Goal: Task Accomplishment & Management: Manage account settings

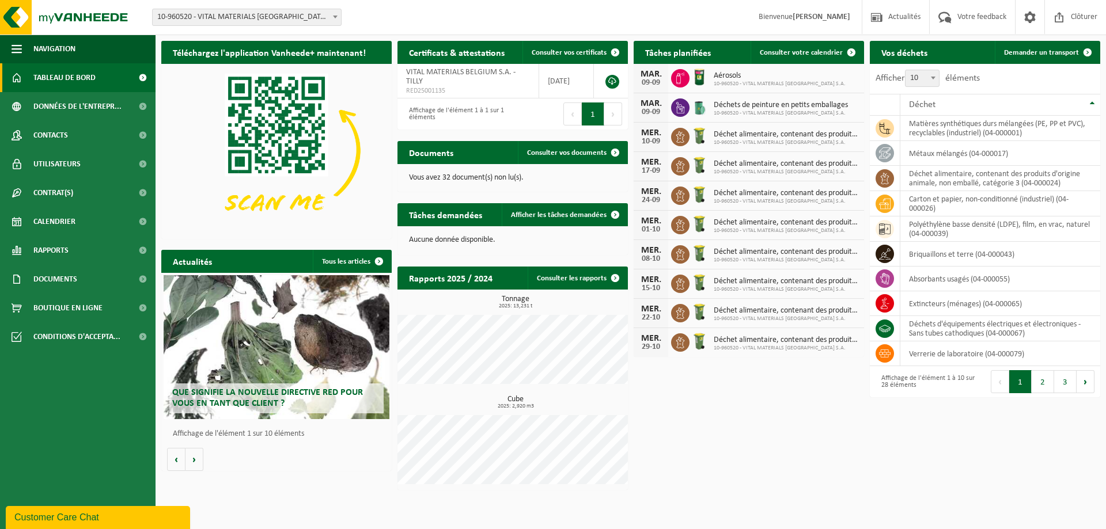
click at [741, 108] on span "Déchets de peinture en petits emballages" at bounding box center [781, 105] width 134 height 9
click at [69, 247] on link "Rapports" at bounding box center [78, 250] width 156 height 29
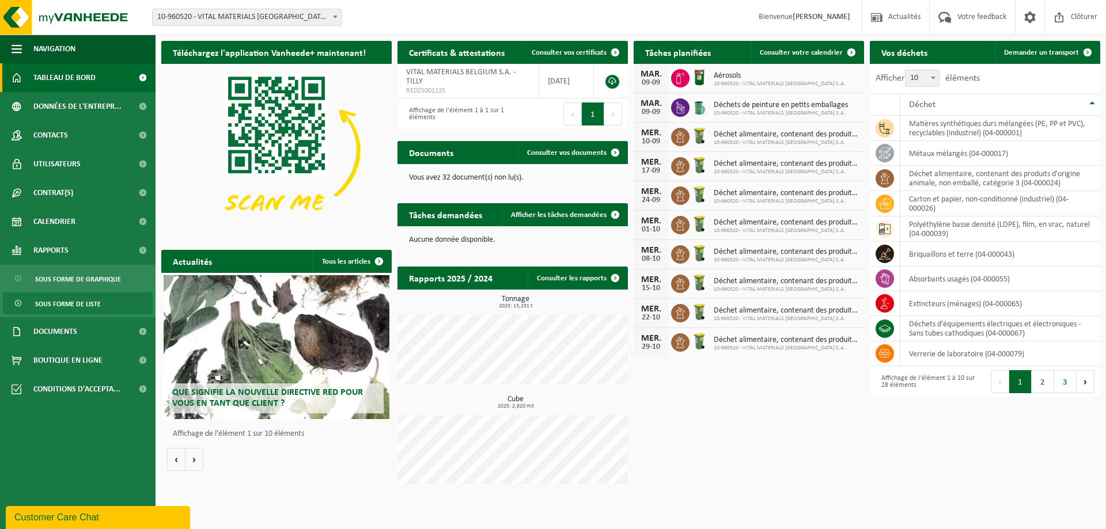
click at [67, 306] on span "Sous forme de liste" at bounding box center [68, 304] width 66 height 22
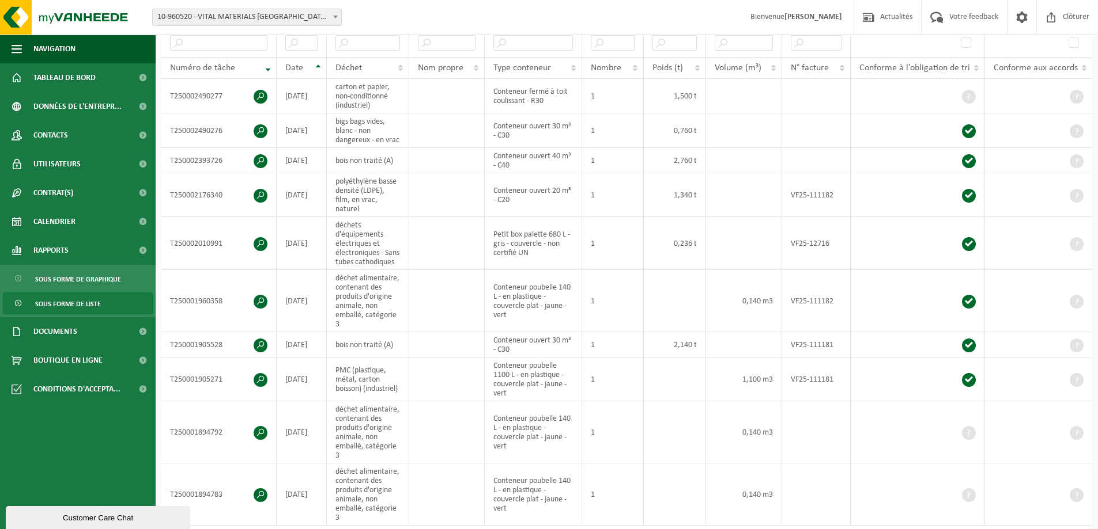
scroll to position [58, 0]
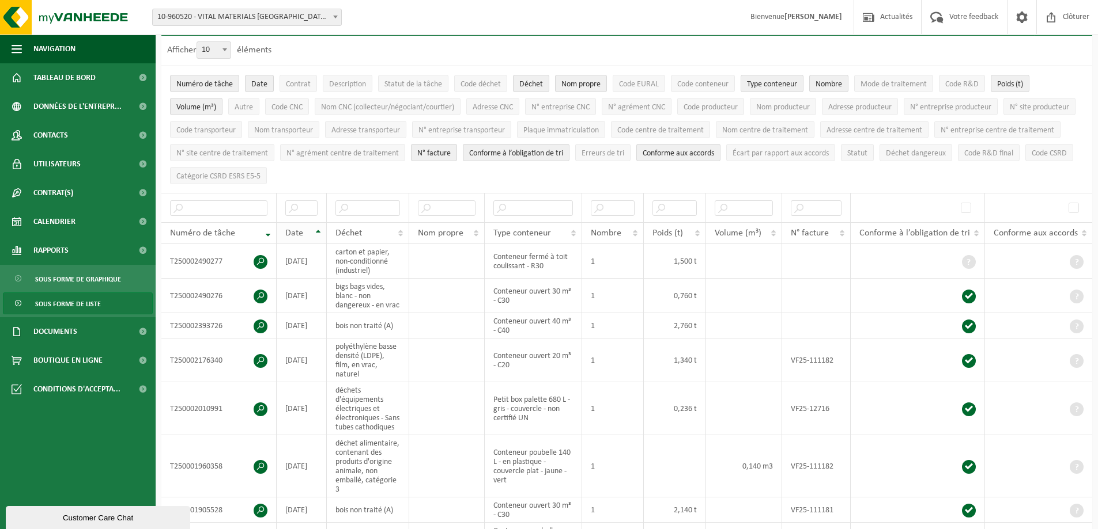
click at [313, 224] on th "Date" at bounding box center [302, 233] width 50 height 22
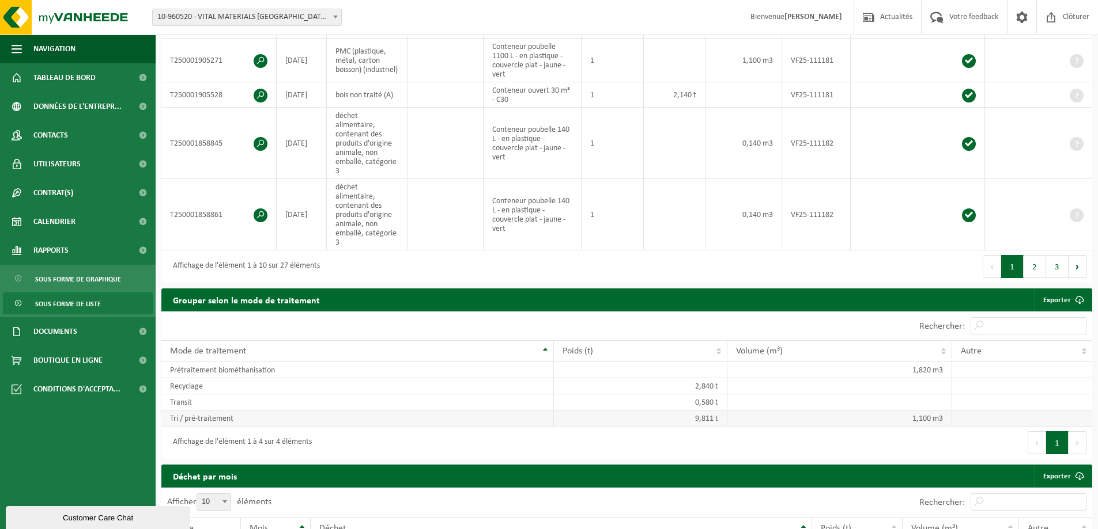
scroll to position [634, 0]
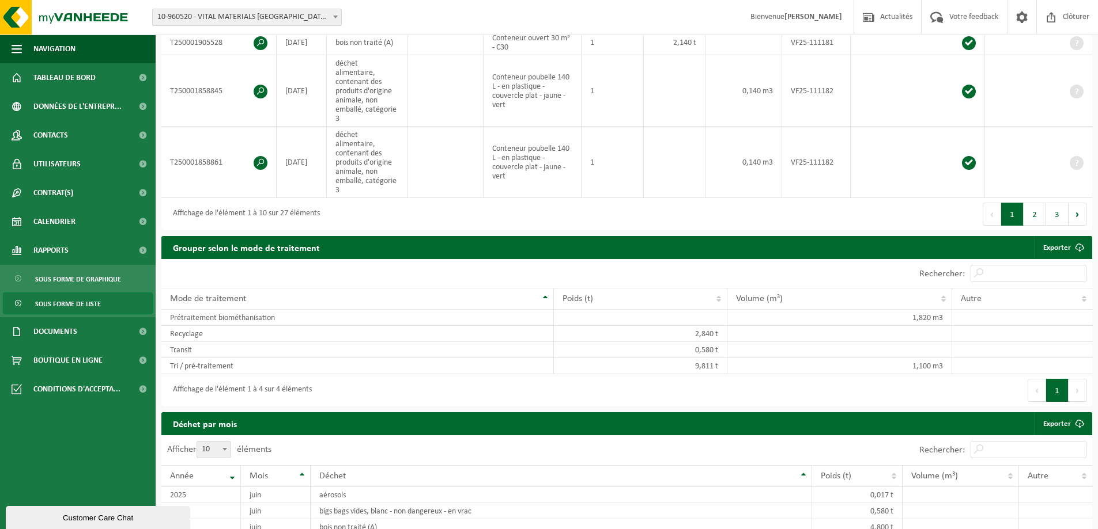
click at [1065, 203] on button "3" at bounding box center [1057, 214] width 22 height 23
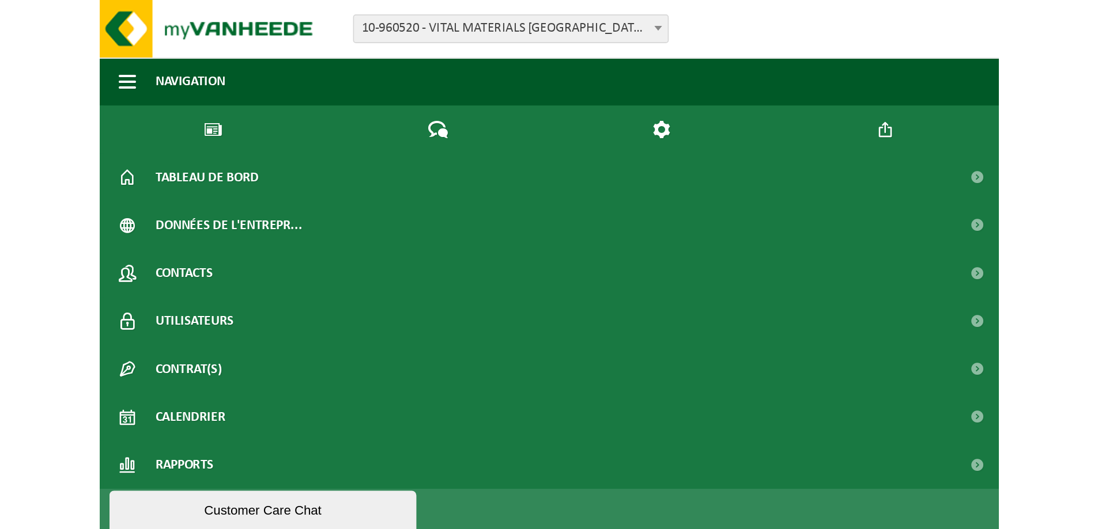
scroll to position [243, 0]
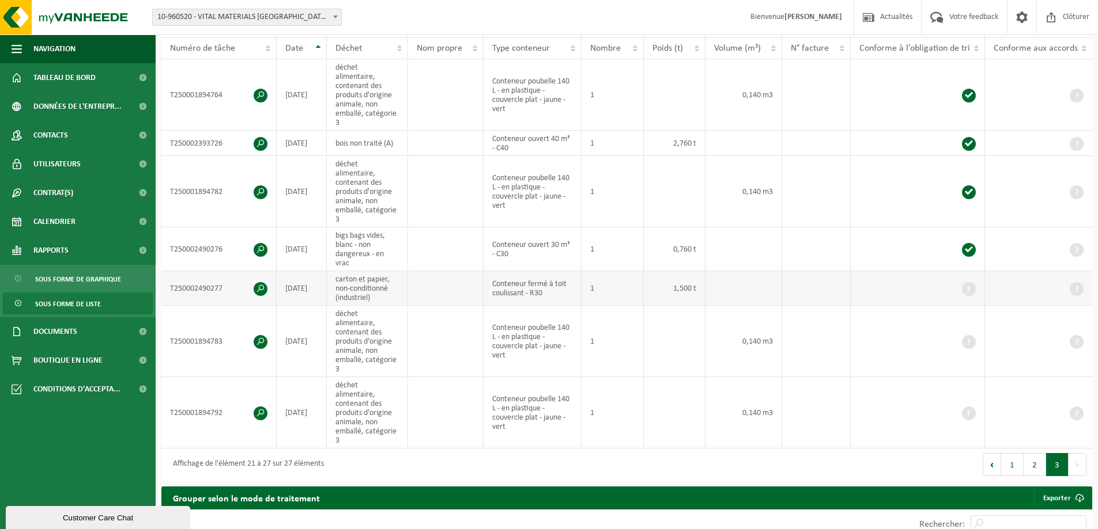
click at [258, 282] on span at bounding box center [260, 289] width 14 height 14
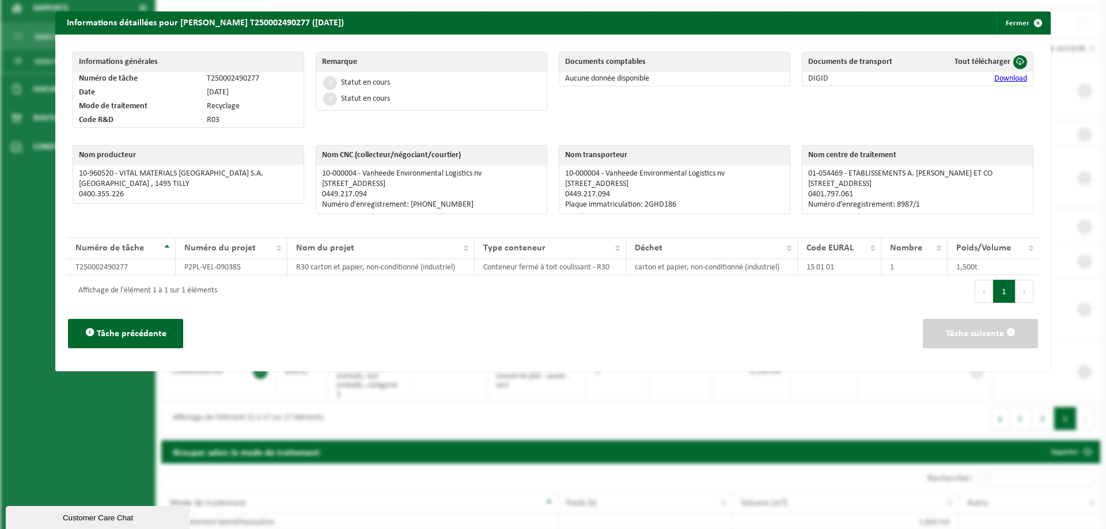
click at [949, 176] on p "01-054469 - ETABLISSEMENTS A. ALVIN ET CO" at bounding box center [917, 173] width 219 height 9
click at [954, 171] on p "01-054469 - ETABLISSEMENTS A. ALVIN ET CO" at bounding box center [917, 173] width 219 height 9
drag, startPoint x: 951, startPoint y: 172, endPoint x: 842, endPoint y: 165, distance: 108.5
click at [842, 165] on td "01-054469 - ETABLISSEMENTS A. ALVIN ET CO RUE VIEILLE HAINE 12 , 7012 JEMAPPES …" at bounding box center [918, 189] width 230 height 48
copy p "ETABLISSEMENTS A. ALVIN ET CO"
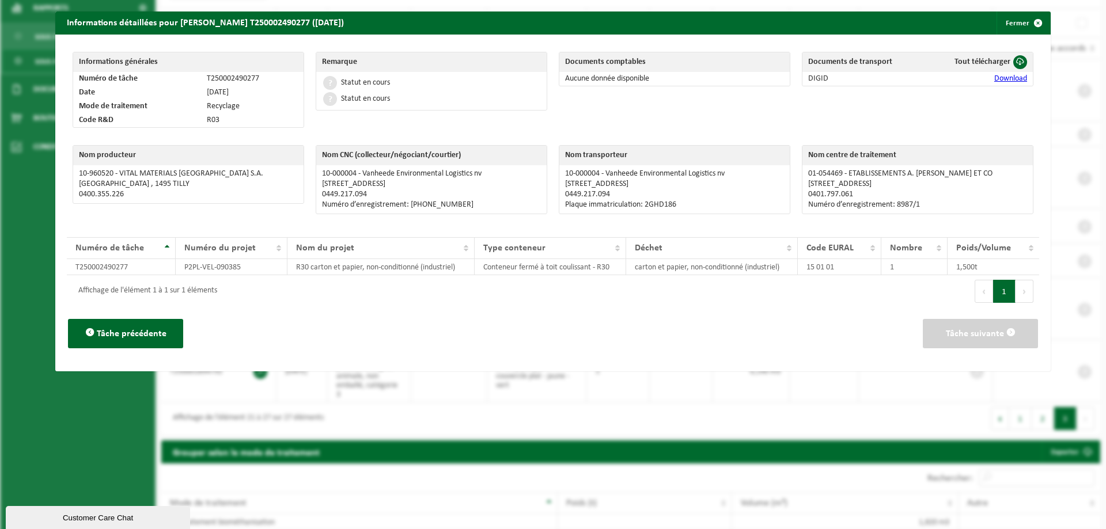
drag, startPoint x: 774, startPoint y: 201, endPoint x: 781, endPoint y: 200, distance: 6.9
click at [774, 201] on p "Plaque immatriculation: 2GHD186" at bounding box center [674, 204] width 219 height 9
click at [939, 184] on p "RUE VIEILLE HAINE 12 , 7012 JEMAPPES" at bounding box center [917, 184] width 219 height 9
click at [932, 184] on p "RUE VIEILLE HAINE 12 , 7012 JEMAPPES" at bounding box center [917, 184] width 219 height 9
click at [931, 184] on p "RUE VIEILLE HAINE 12 , 7012 JEMAPPES" at bounding box center [917, 184] width 219 height 9
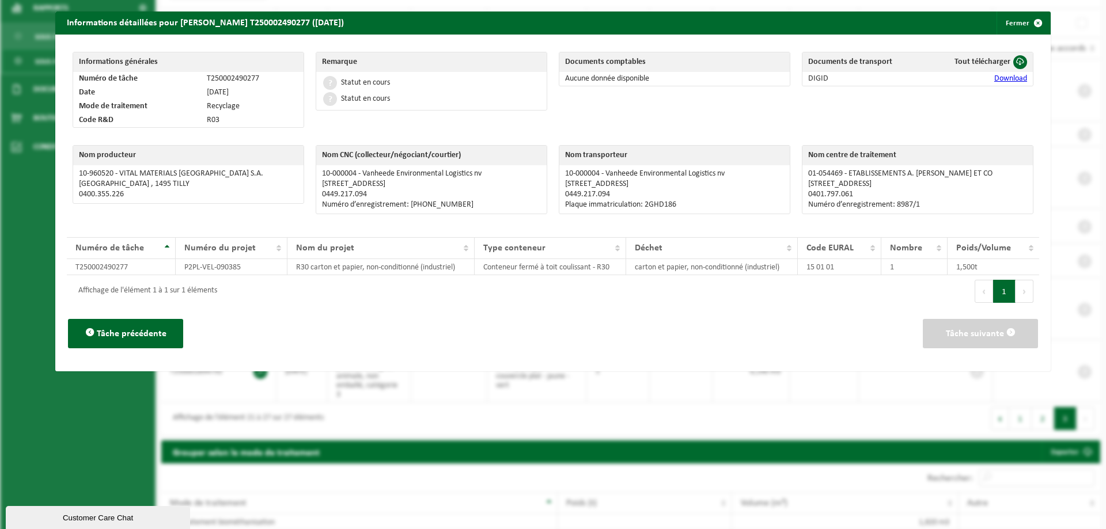
drag, startPoint x: 930, startPoint y: 184, endPoint x: 802, endPoint y: 183, distance: 128.5
click at [808, 183] on p "RUE VIEILLE HAINE 12 , 7012 JEMAPPES" at bounding box center [917, 184] width 219 height 9
copy p "RUE VIEILLE HAINE 12 , 7012 JEMAPPES"
click at [762, 218] on div "Nom transporteur 10-000004 - Vanheede Environmental Logistics nv DULLAARDSTRAAT…" at bounding box center [674, 182] width 243 height 86
click at [852, 194] on p "0401.797.061" at bounding box center [917, 194] width 219 height 9
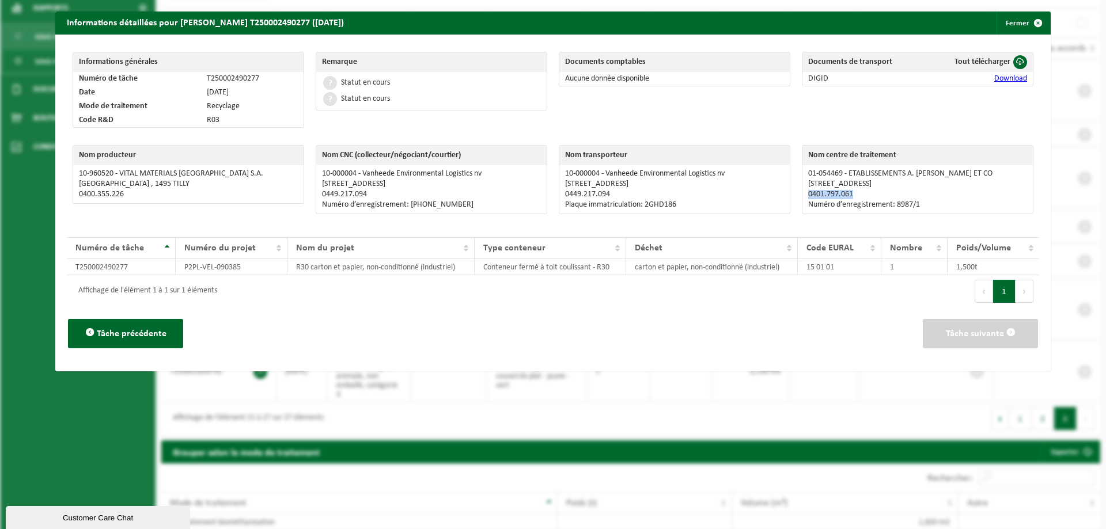
drag, startPoint x: 849, startPoint y: 194, endPoint x: 800, endPoint y: 193, distance: 49.6
click at [803, 193] on td "01-054469 - ETABLISSEMENTS A. ALVIN ET CO RUE VIEILLE HAINE 12 , 7012 JEMAPPES …" at bounding box center [918, 189] width 230 height 48
copy p "0401.797.061"
click at [860, 206] on p "Numéro d’enregistrement: 8987/1" at bounding box center [917, 204] width 219 height 9
click at [918, 202] on p "Numéro d’enregistrement: 8987/1" at bounding box center [917, 204] width 219 height 9
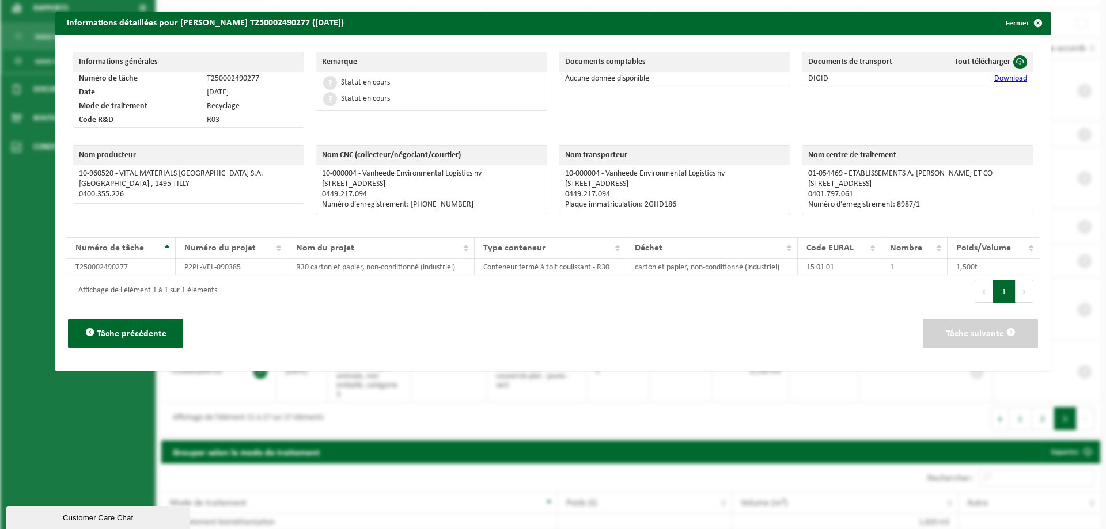
click at [915, 206] on p "Numéro d’enregistrement: 8987/1" at bounding box center [917, 204] width 219 height 9
drag, startPoint x: 915, startPoint y: 202, endPoint x: 891, endPoint y: 205, distance: 24.4
click at [891, 205] on p "Numéro d’enregistrement: 8987/1" at bounding box center [917, 204] width 219 height 9
copy p "8987/1"
click at [1009, 21] on button "Fermer" at bounding box center [1023, 23] width 53 height 23
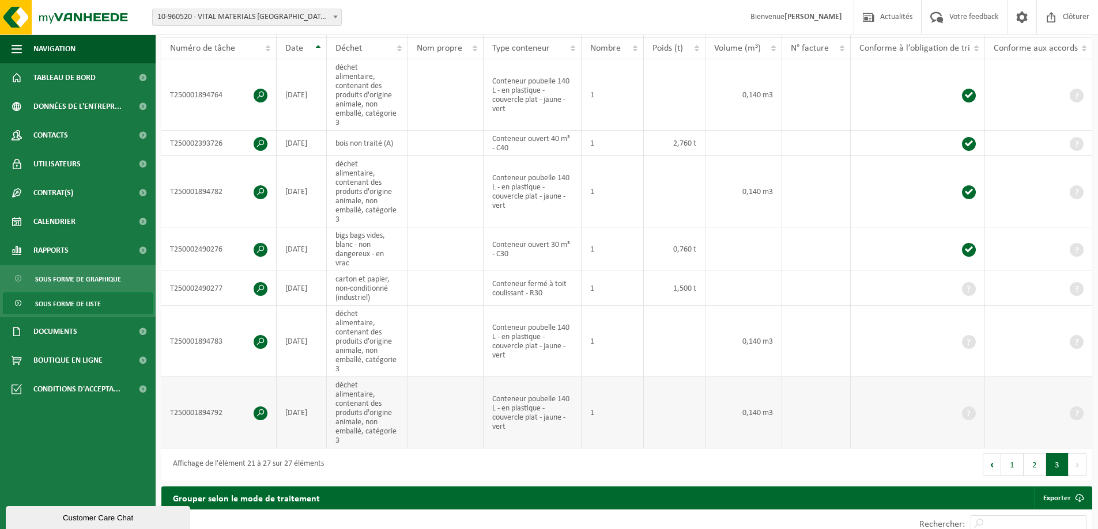
click at [271, 383] on td "T250001894792" at bounding box center [218, 412] width 115 height 71
click at [265, 407] on span at bounding box center [260, 414] width 14 height 14
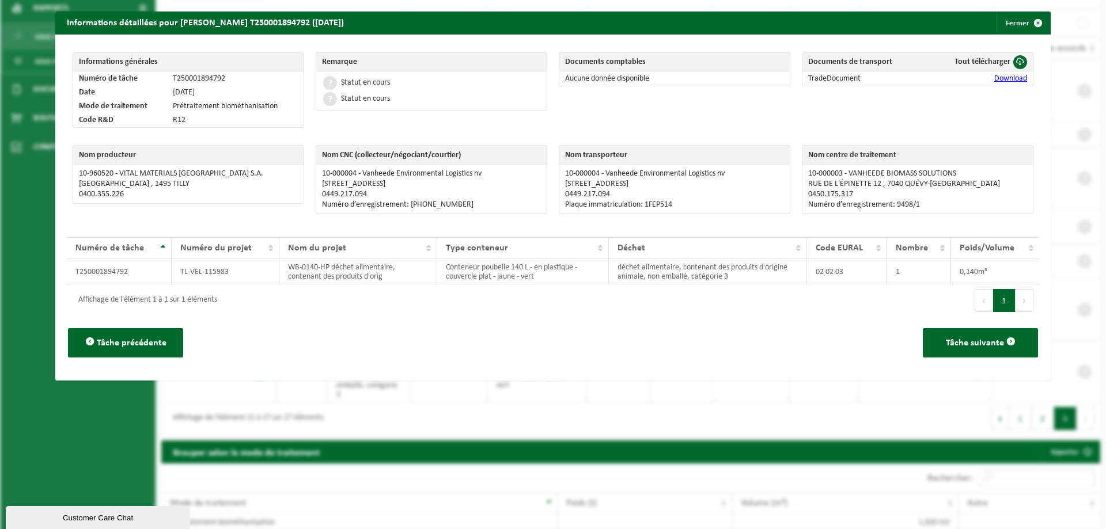
click at [1017, 24] on button "Fermer" at bounding box center [1023, 23] width 53 height 23
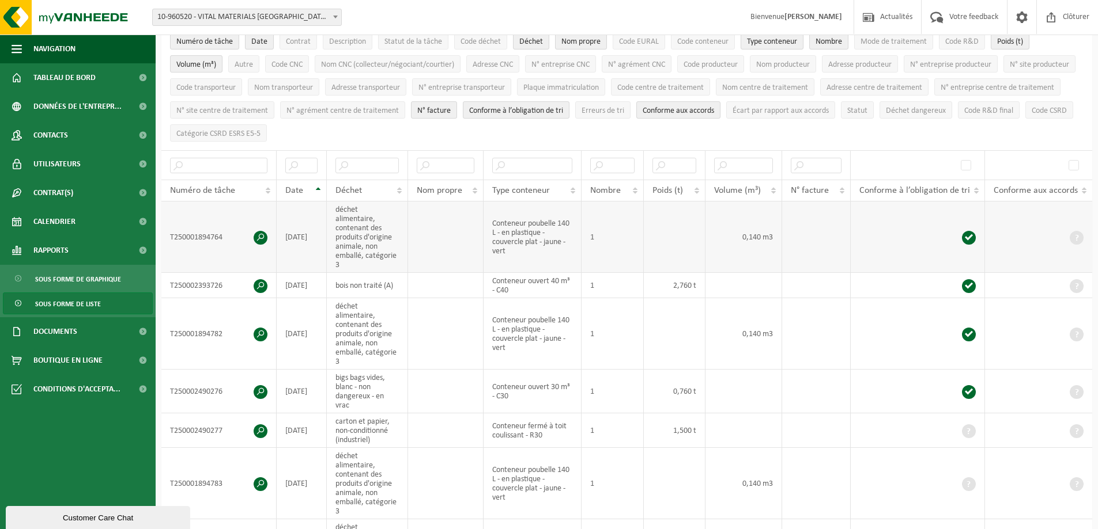
scroll to position [12, 0]
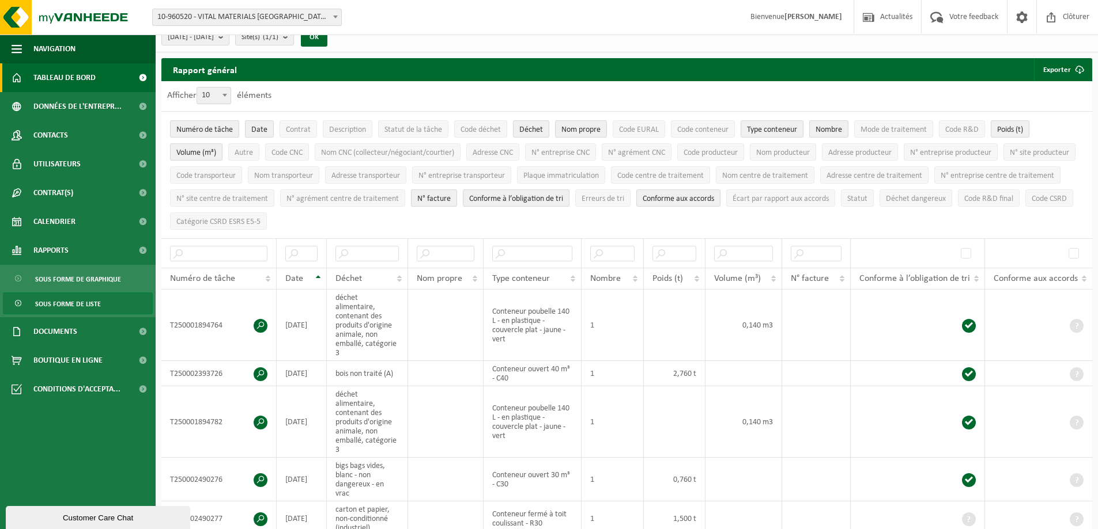
click at [85, 70] on span "Tableau de bord" at bounding box center [64, 77] width 62 height 29
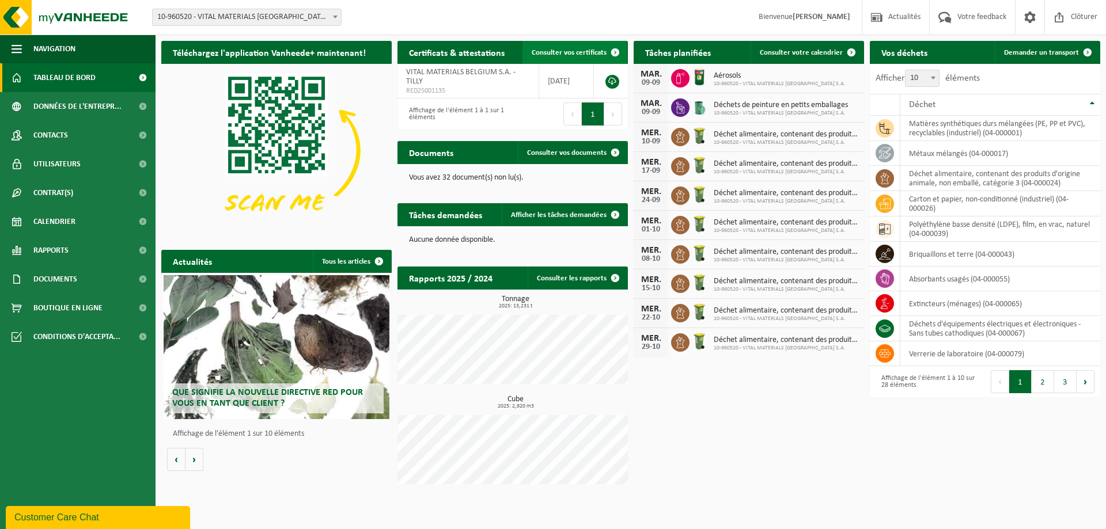
click at [582, 61] on link "Consulter vos certificats" at bounding box center [575, 52] width 104 height 23
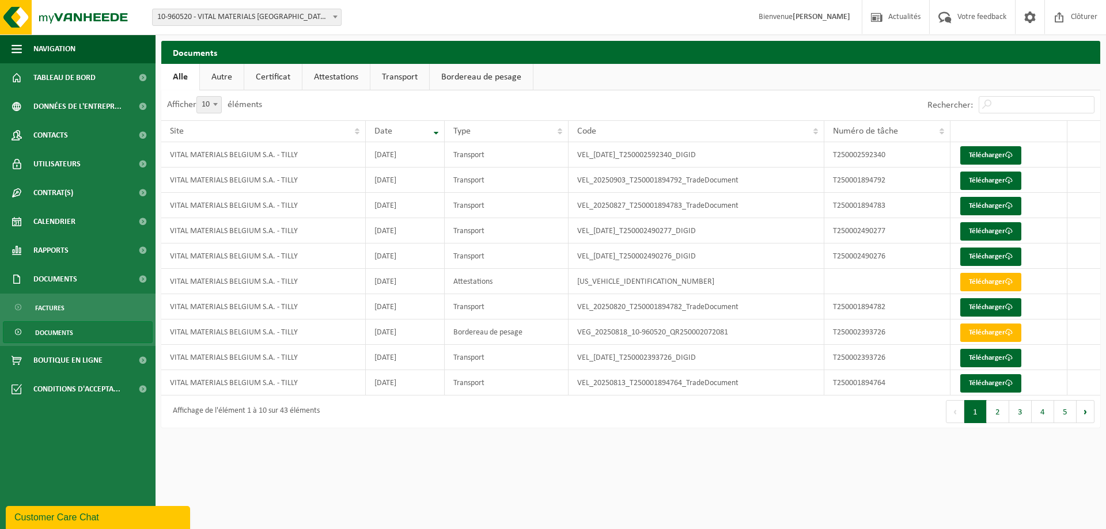
click at [355, 74] on link "Attestations" at bounding box center [335, 77] width 67 height 27
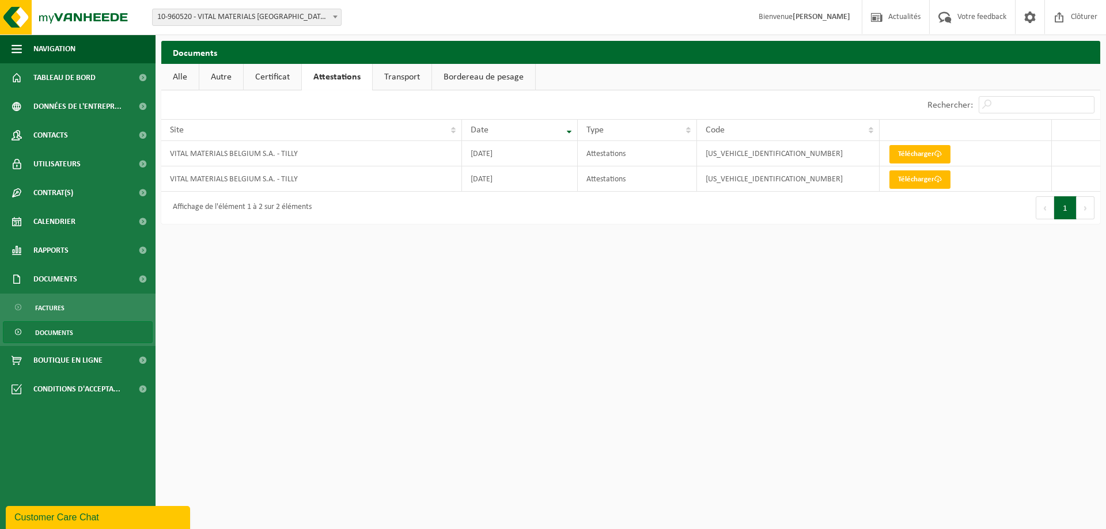
click at [283, 81] on link "Certificat" at bounding box center [273, 77] width 58 height 27
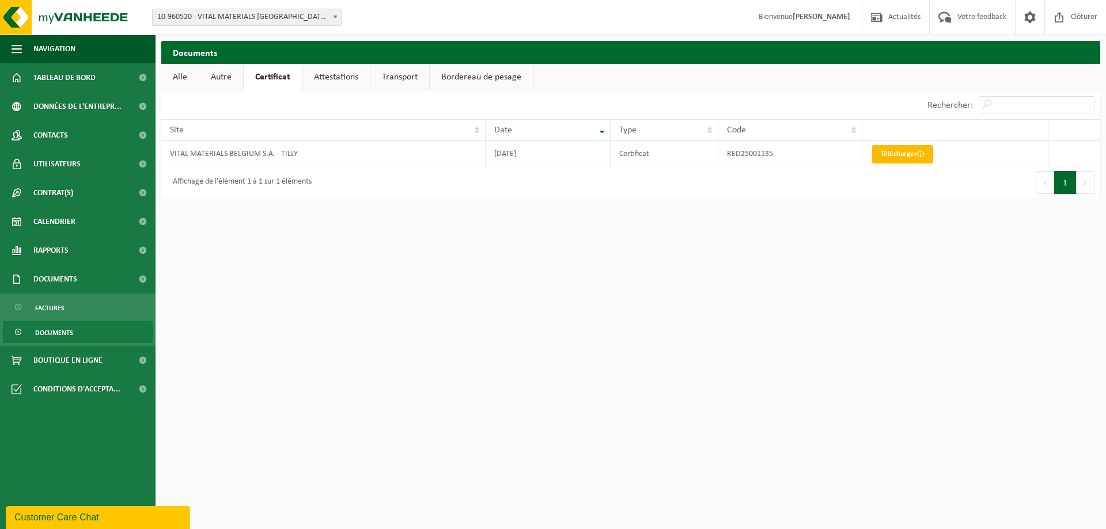
click at [407, 85] on link "Transport" at bounding box center [399, 77] width 59 height 27
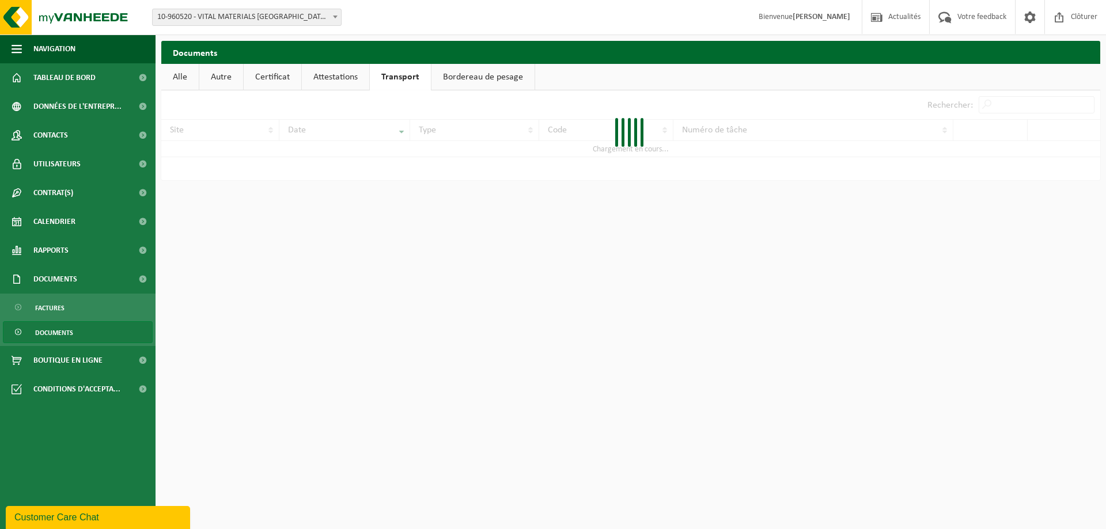
click at [343, 88] on link "Attestations" at bounding box center [335, 77] width 67 height 27
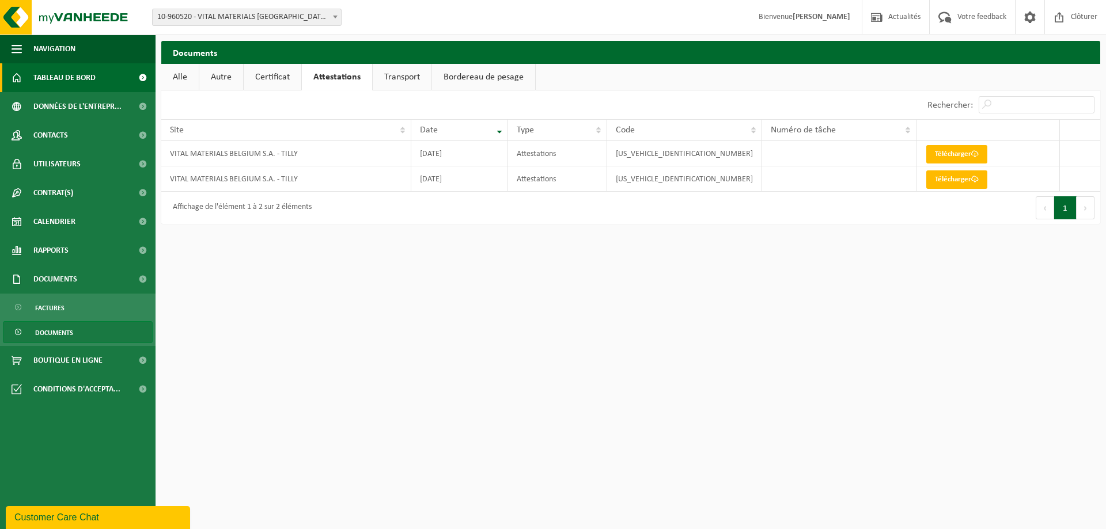
click at [71, 81] on span "Tableau de bord" at bounding box center [64, 77] width 62 height 29
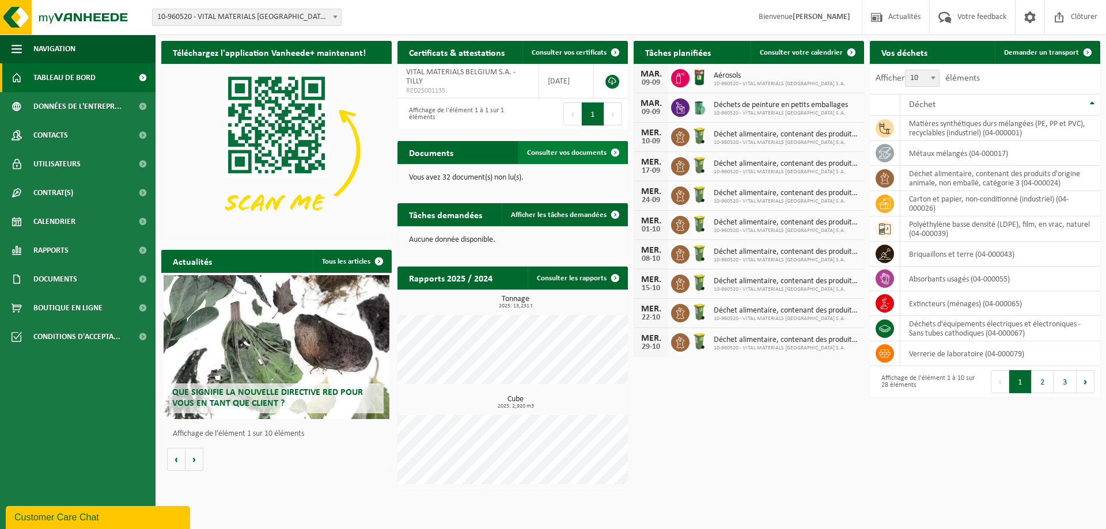
click at [561, 154] on span "Consulter vos documents" at bounding box center [567, 152] width 80 height 7
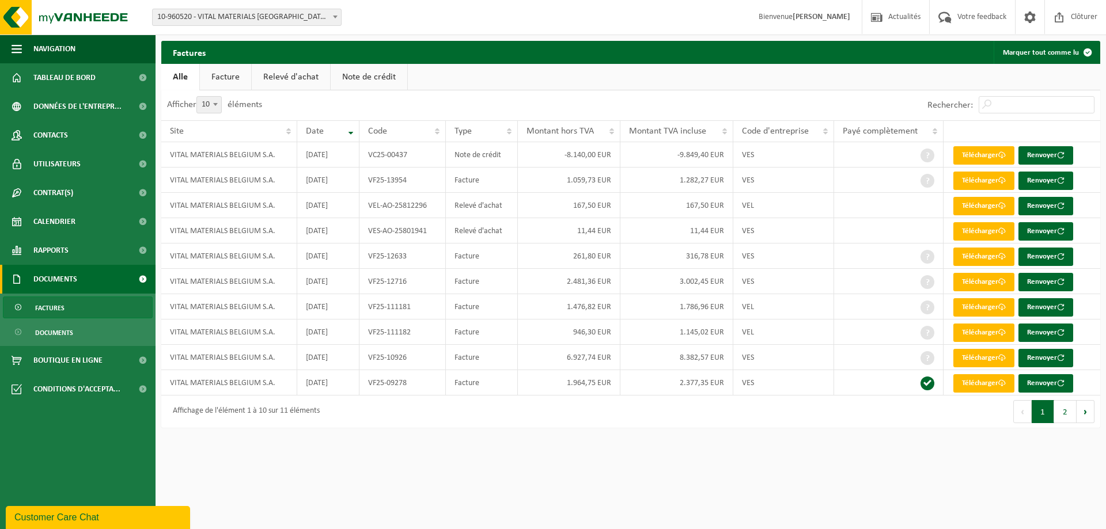
click at [362, 70] on link "Note de crédit" at bounding box center [369, 77] width 77 height 27
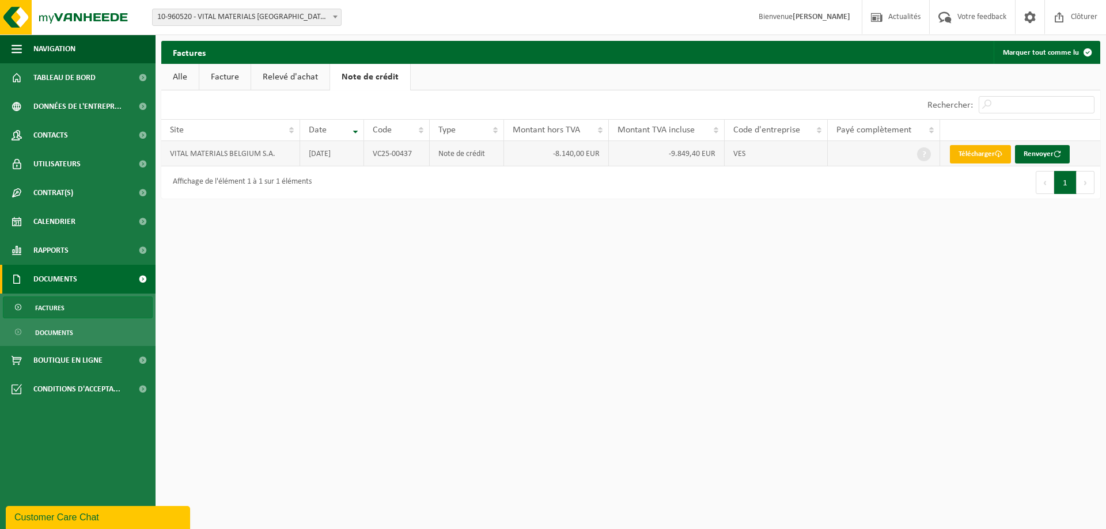
click at [971, 156] on link "Télécharger" at bounding box center [980, 154] width 61 height 18
click at [291, 87] on link "Relevé d'achat" at bounding box center [290, 77] width 78 height 27
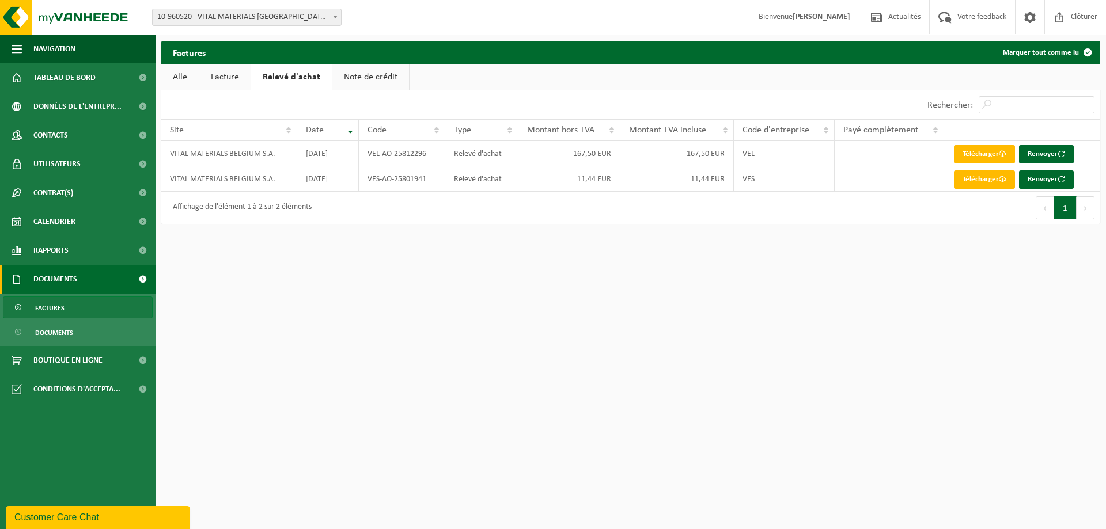
click at [238, 81] on link "Facture" at bounding box center [224, 77] width 51 height 27
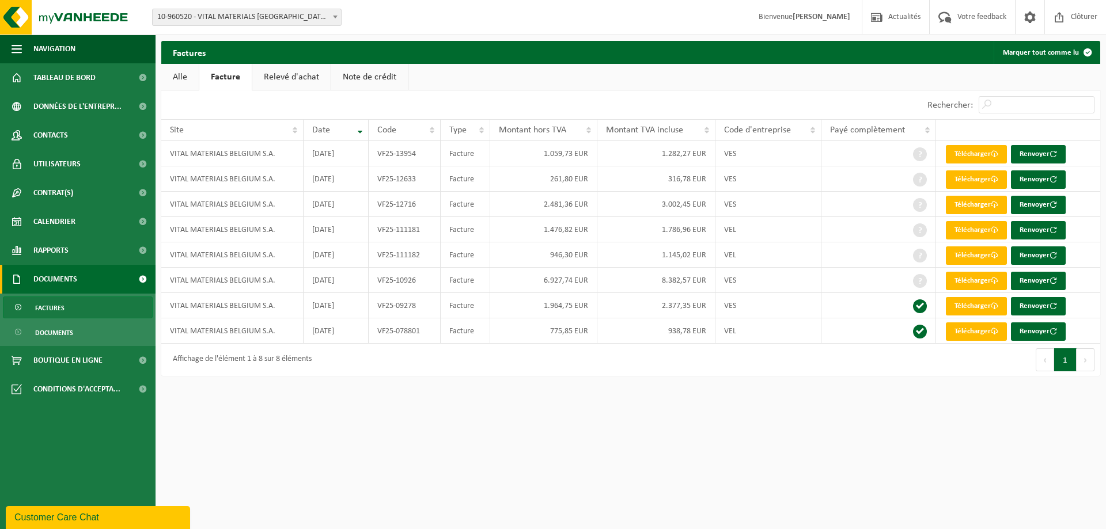
click at [48, 301] on span "Factures" at bounding box center [49, 308] width 29 height 22
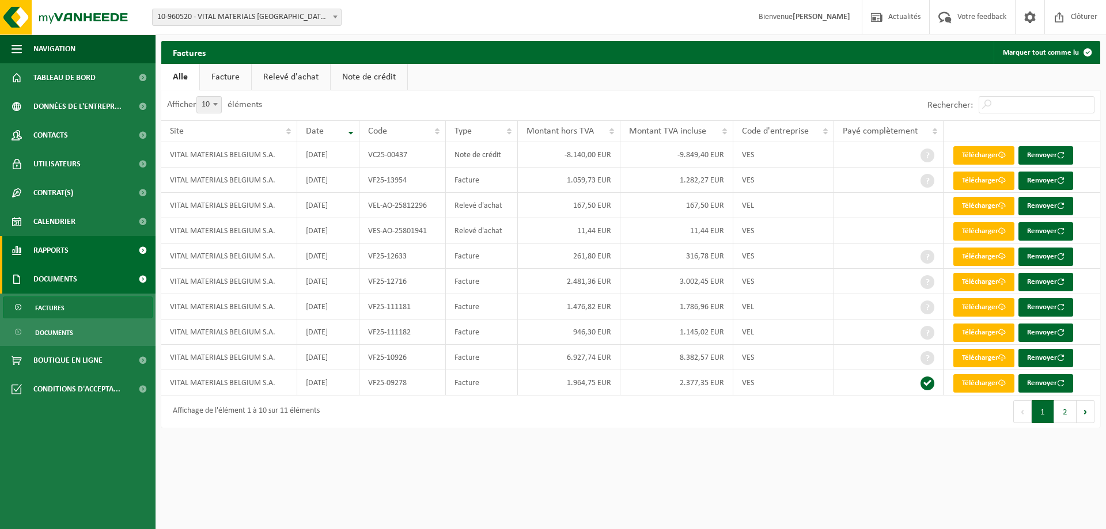
click at [41, 248] on span "Rapports" at bounding box center [50, 250] width 35 height 29
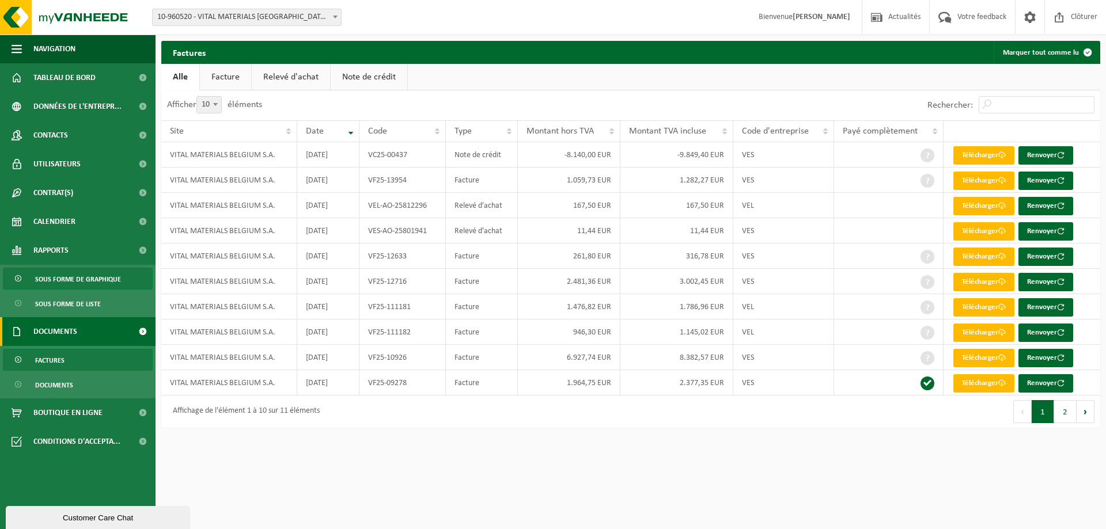
click at [53, 278] on span "Sous forme de graphique" at bounding box center [78, 279] width 86 height 22
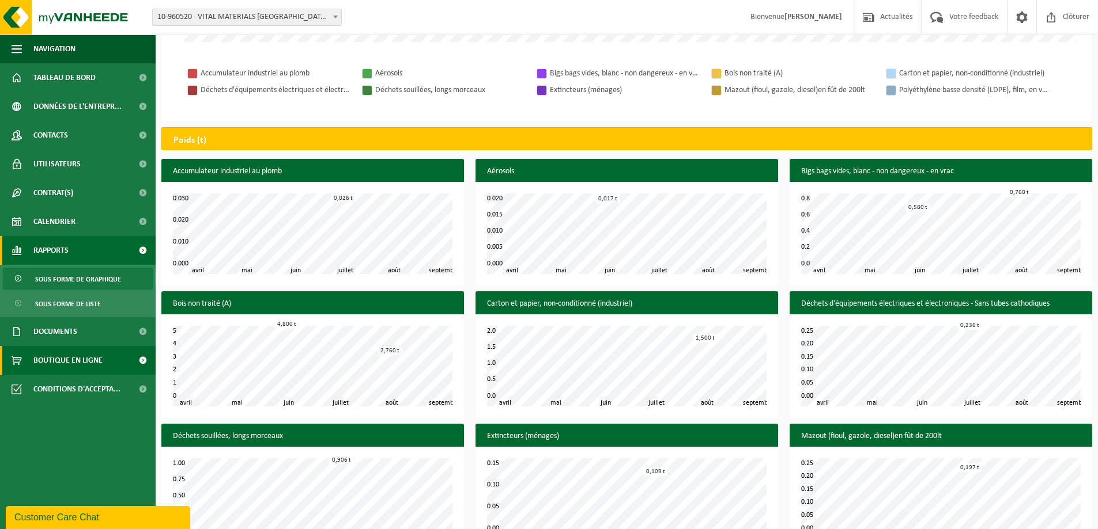
scroll to position [300, 0]
